Goal: Find specific page/section: Find specific page/section

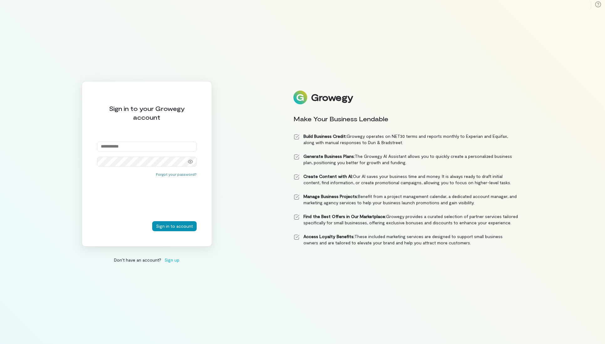
type input "**********"
click at [173, 226] on button "Sign in to account" at bounding box center [174, 226] width 44 height 10
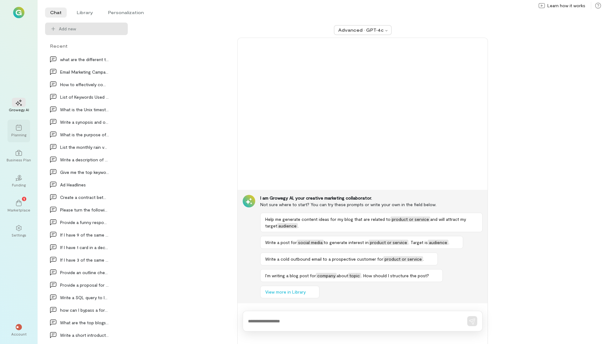
click at [17, 130] on icon at bounding box center [19, 128] width 6 height 6
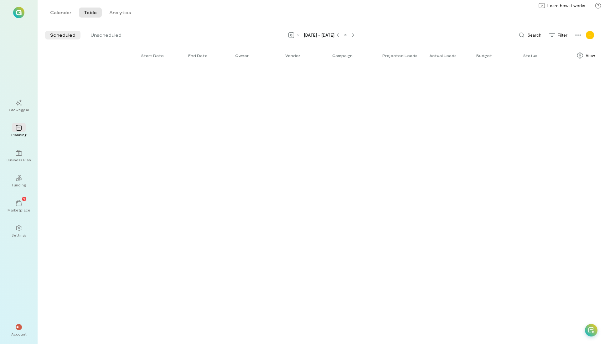
drag, startPoint x: 82, startPoint y: 160, endPoint x: 101, endPoint y: 137, distance: 29.5
click at [82, 160] on div "Start date End date Owner Vendor Campaign Projected leads Actual leads Budget S…" at bounding box center [325, 196] width 560 height 296
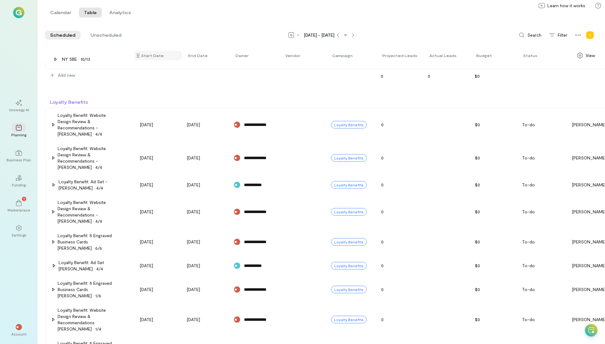
scroll to position [94, 0]
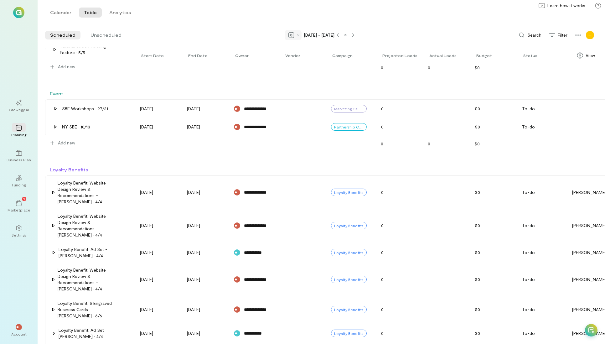
click at [290, 37] on icon at bounding box center [291, 35] width 6 height 6
click at [302, 58] on span "Month" at bounding box center [306, 57] width 13 height 6
click at [330, 36] on icon at bounding box center [329, 35] width 2 height 3
click at [348, 35] on div at bounding box center [345, 35] width 8 height 5
click at [59, 15] on button "Calendar" at bounding box center [60, 13] width 31 height 10
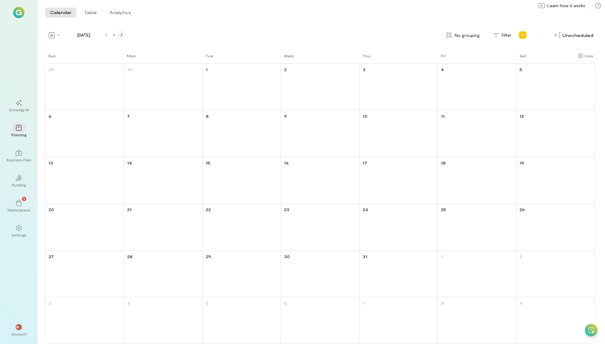
click at [123, 34] on div at bounding box center [121, 35] width 5 height 5
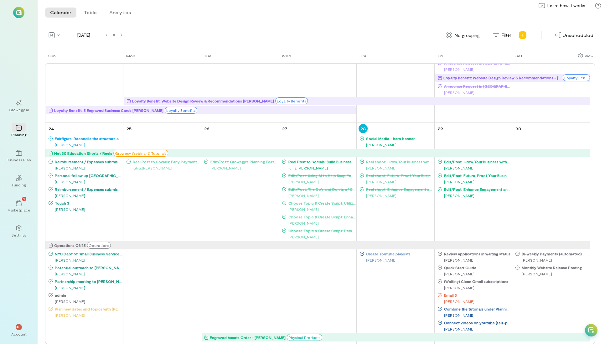
scroll to position [595, 0]
